Goal: Task Accomplishment & Management: Use online tool/utility

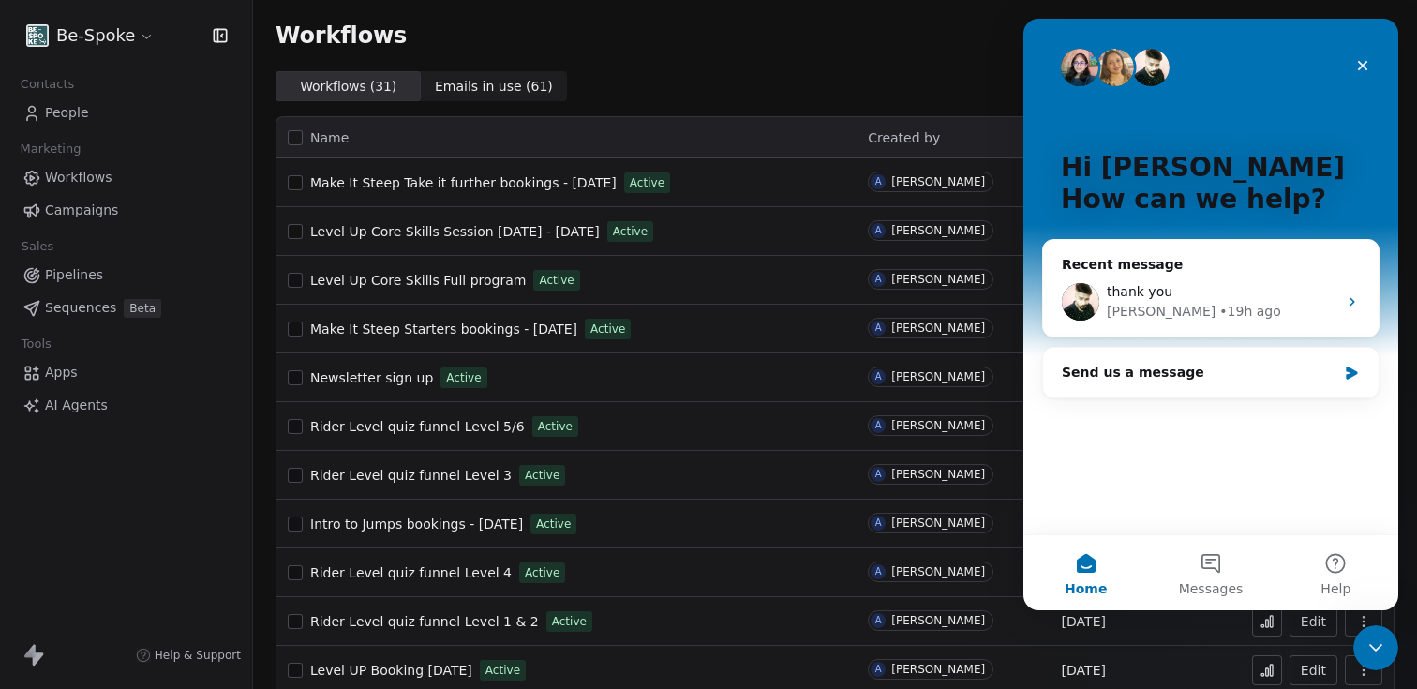
click at [627, 70] on div "Workflows Create with AI Create Workflow" at bounding box center [835, 35] width 1164 height 71
click at [1364, 71] on icon "Close" at bounding box center [1362, 65] width 15 height 15
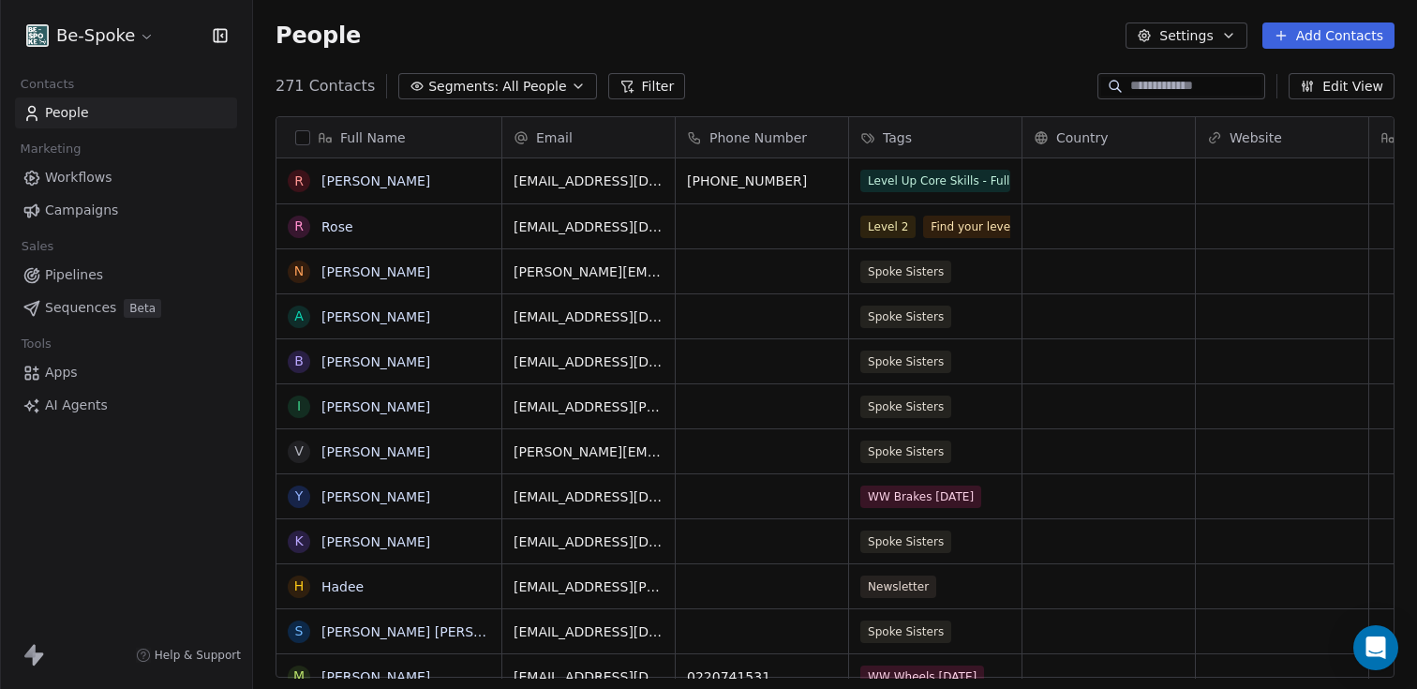
scroll to position [591, 1150]
